Goal: Book appointment/travel/reservation

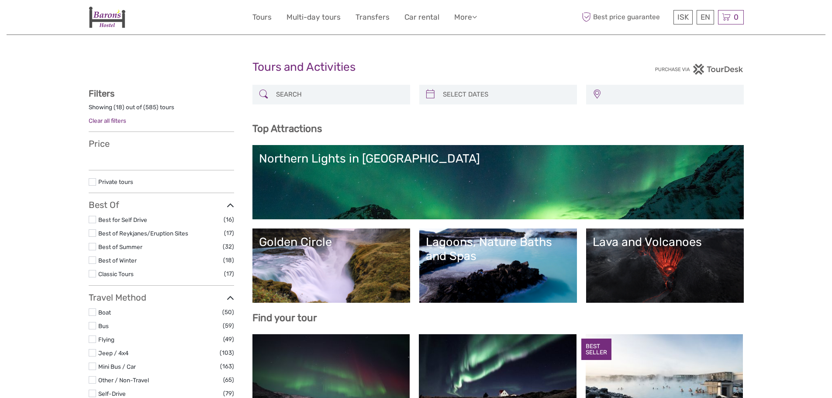
select select
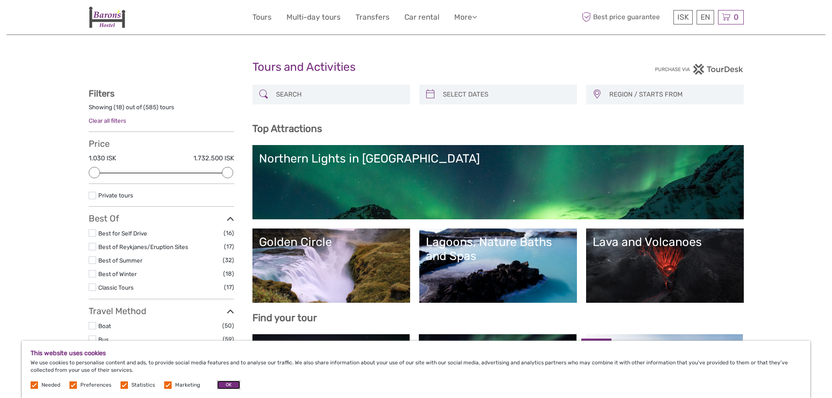
click at [229, 387] on button "OK" at bounding box center [228, 385] width 23 height 9
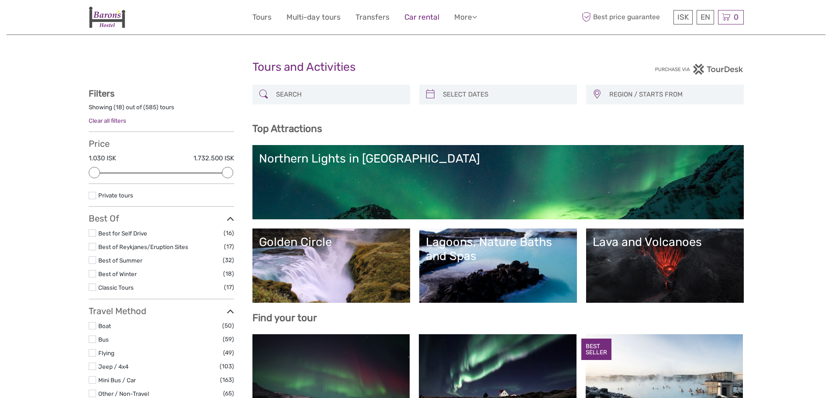
click at [430, 17] on link "Car rental" at bounding box center [422, 17] width 35 height 13
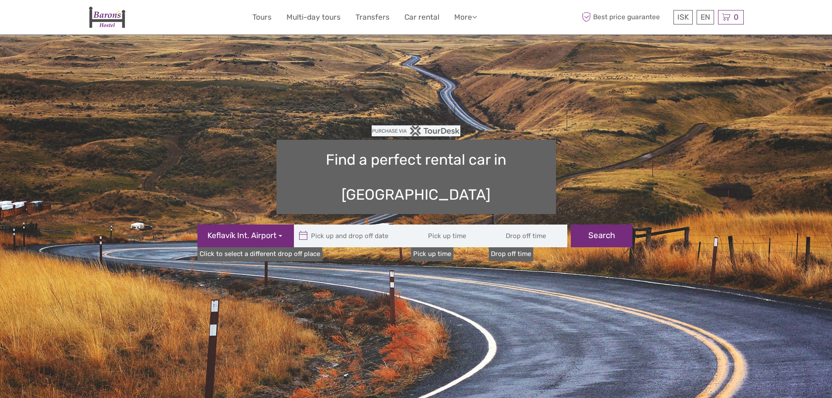
type input "08:00"
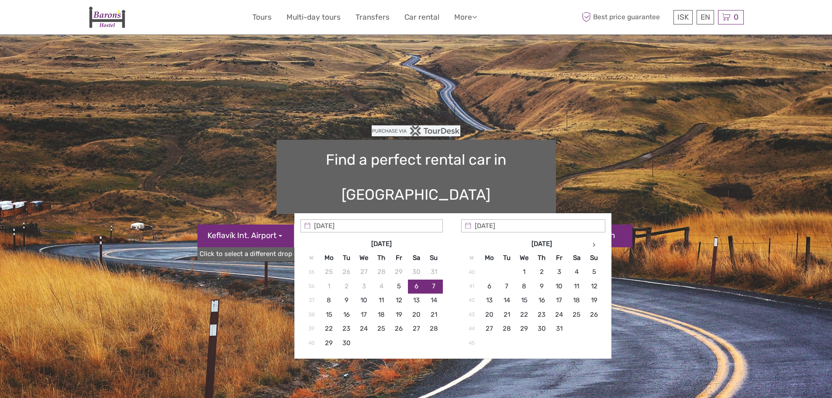
click at [353, 225] on input "text" at bounding box center [353, 236] width 118 height 23
type input "[DATE]"
type input "[DATE] - [DATE]"
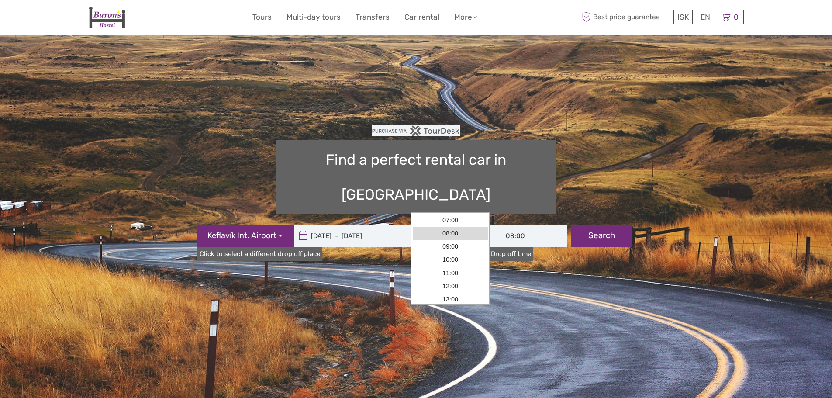
click at [450, 225] on input "08:00" at bounding box center [450, 236] width 79 height 23
